Goal: Task Accomplishment & Management: Use online tool/utility

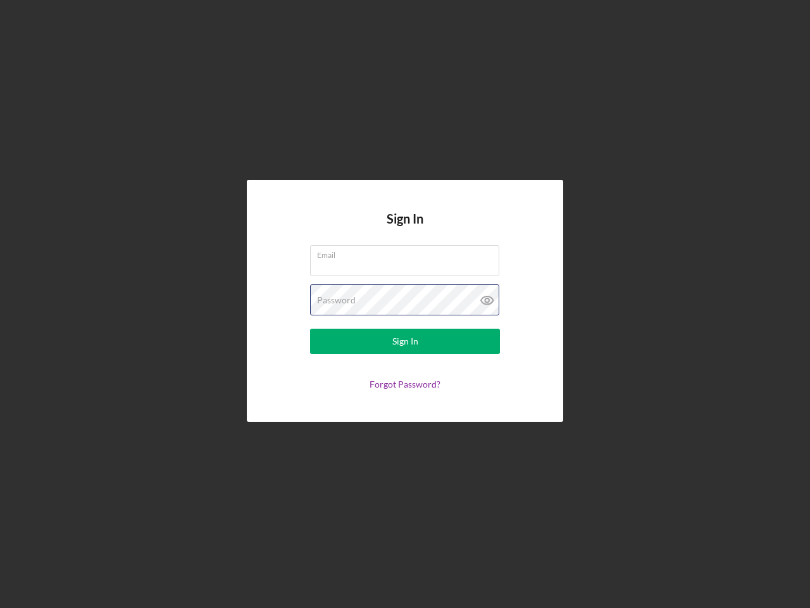
click at [405, 304] on div "Password" at bounding box center [405, 300] width 190 height 32
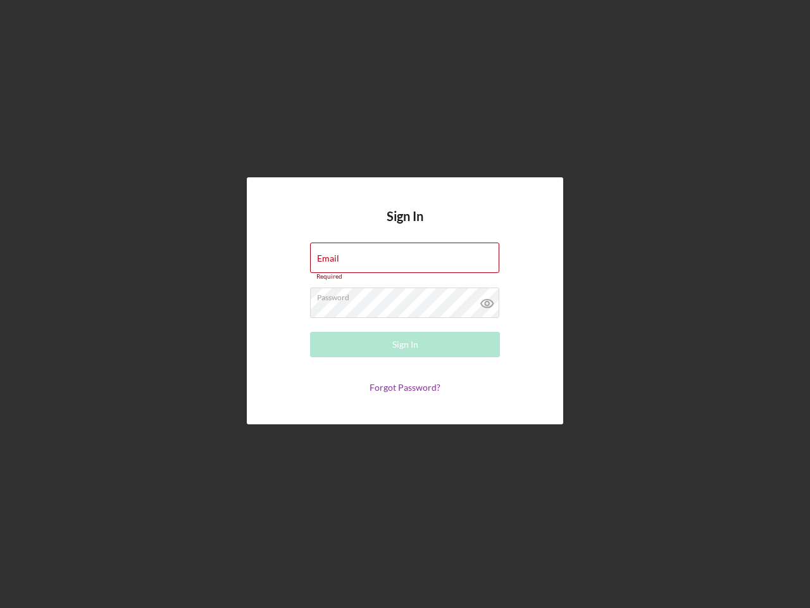
click at [487, 300] on icon at bounding box center [488, 303] width 32 height 32
